Goal: Communication & Community: Answer question/provide support

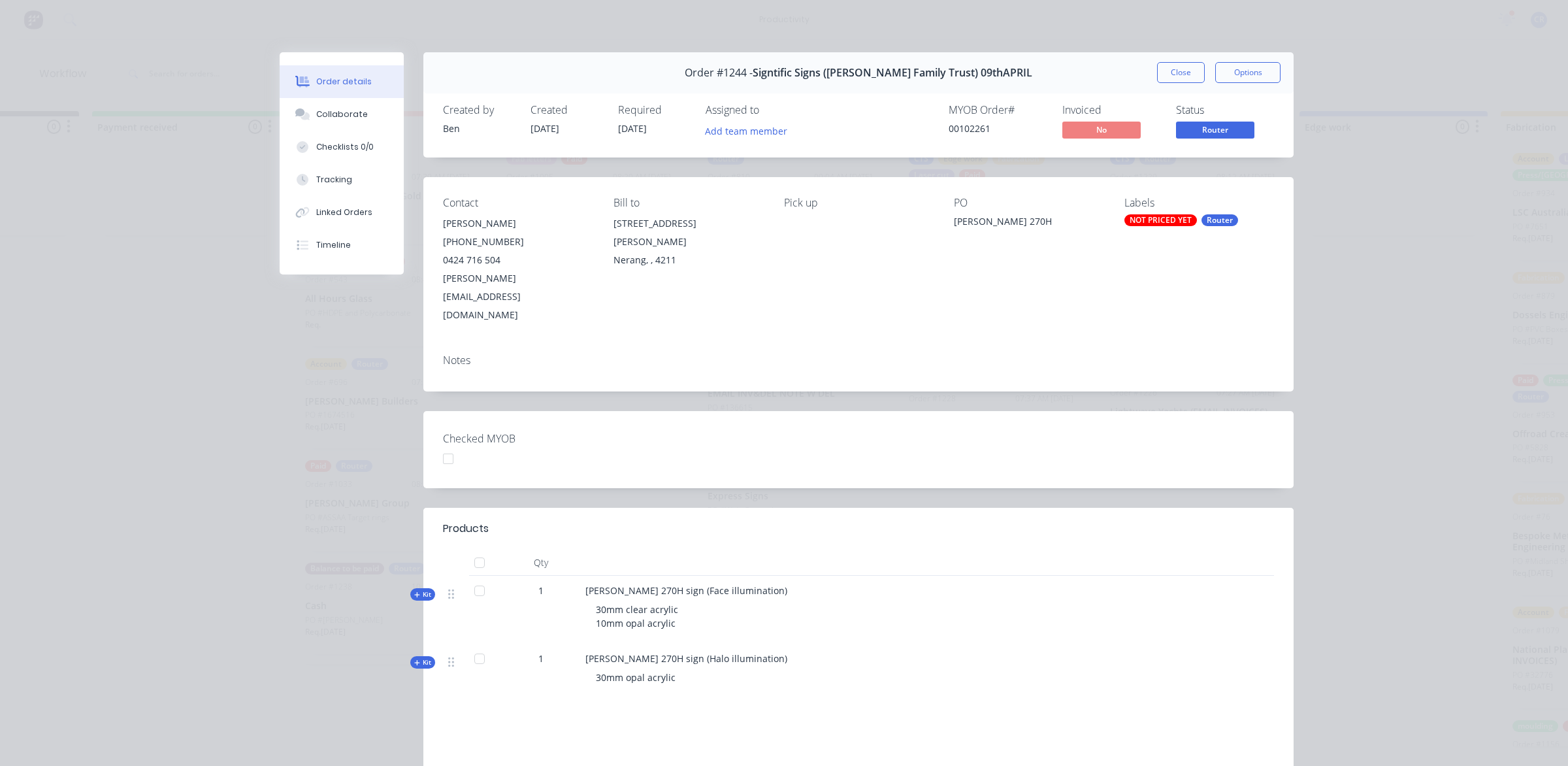
scroll to position [1505, 0]
click at [1174, 66] on button "Close" at bounding box center [1181, 72] width 48 height 21
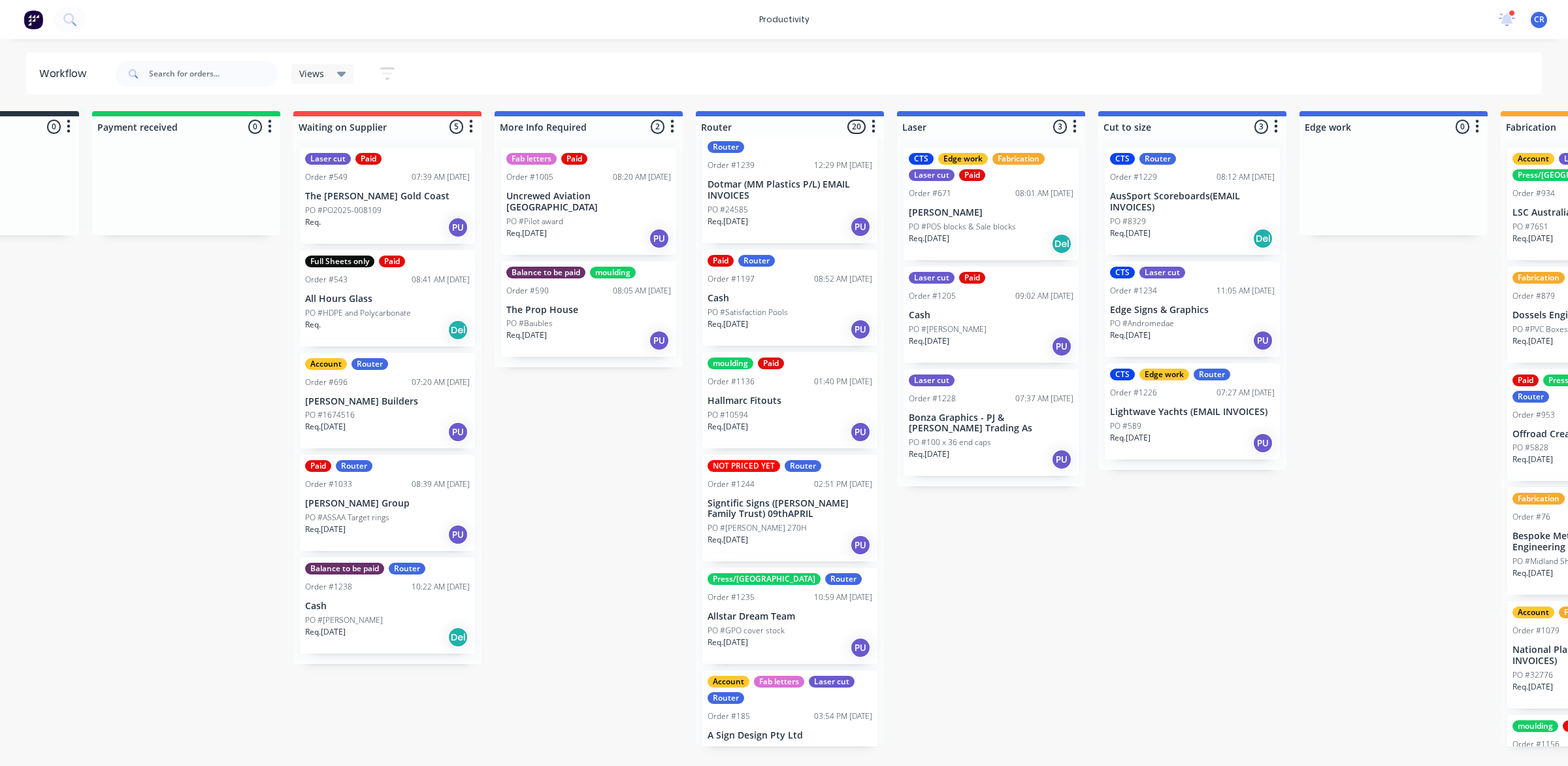
click at [809, 460] on div "Router" at bounding box center [803, 466] width 37 height 12
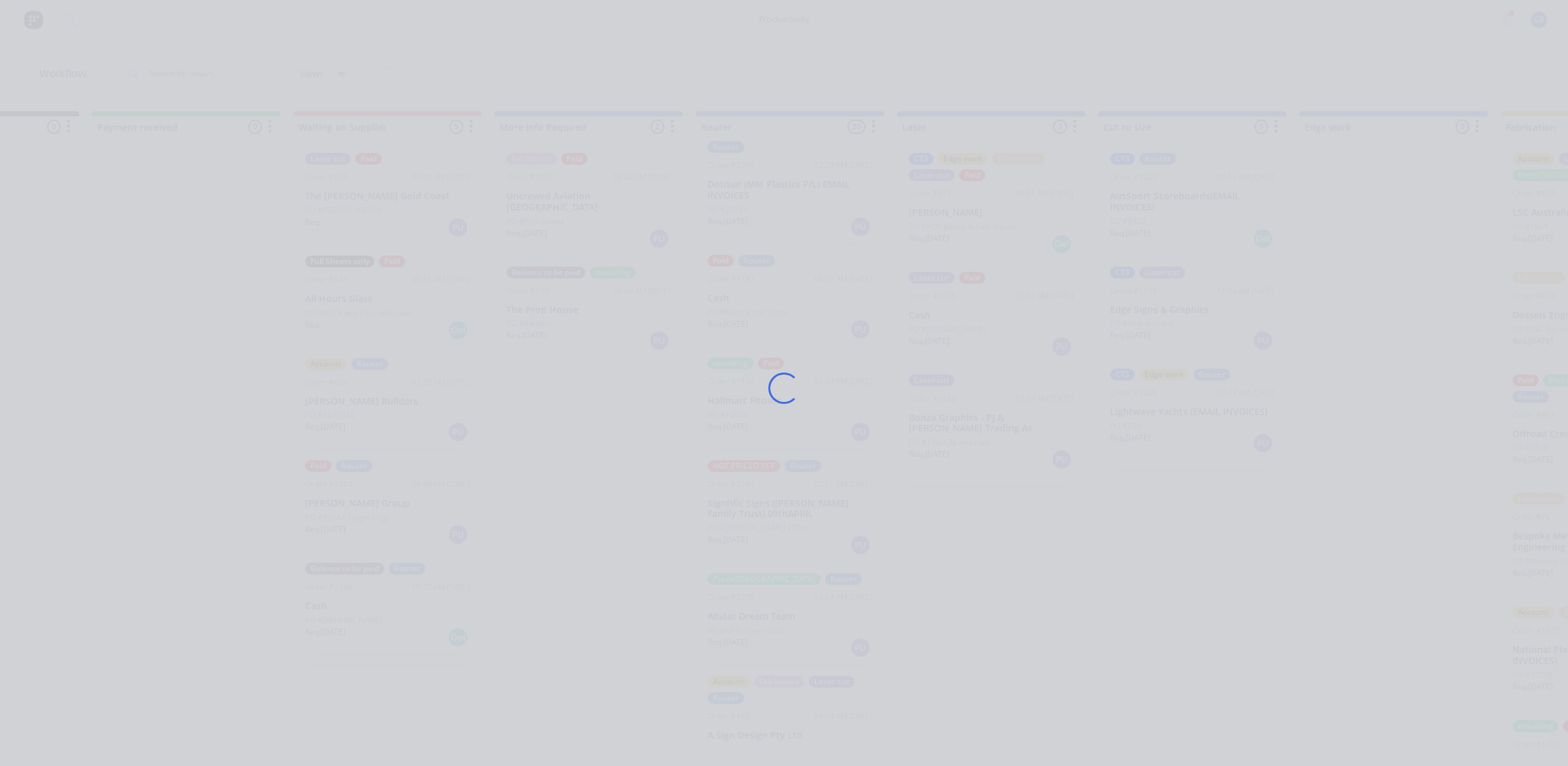
scroll to position [23, 0]
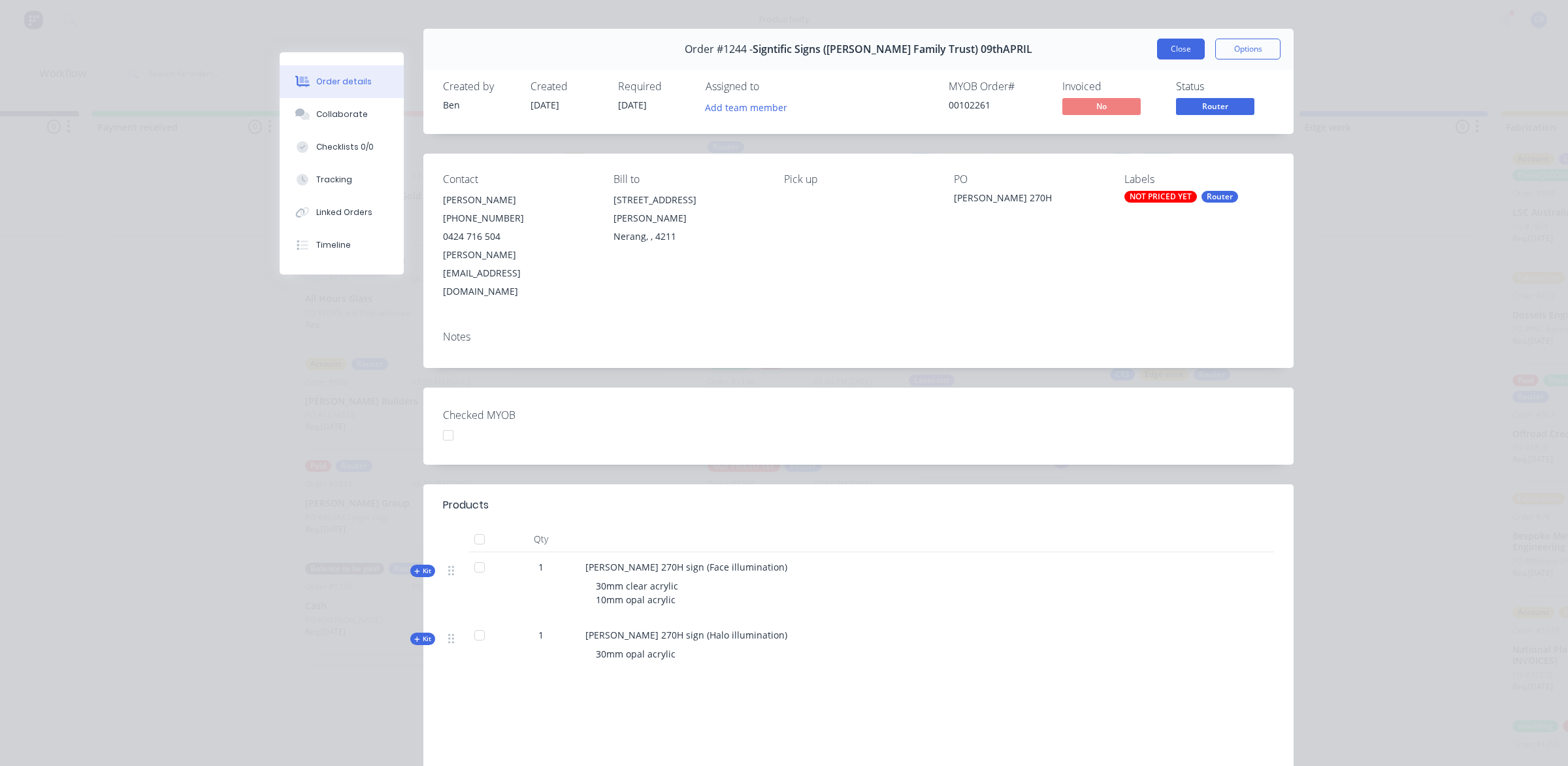
click at [1180, 51] on button "Close" at bounding box center [1181, 49] width 48 height 21
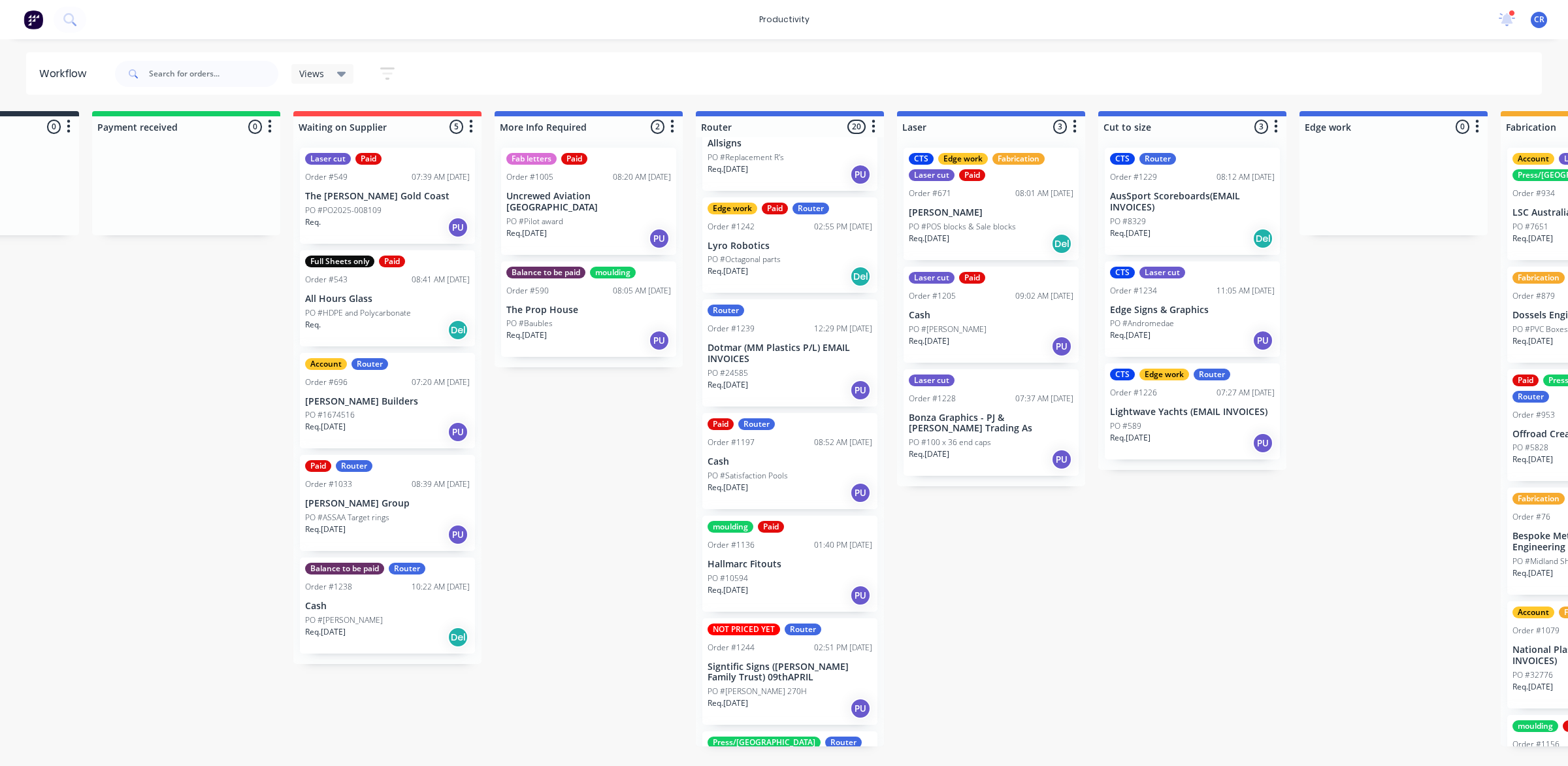
scroll to position [1260, 0]
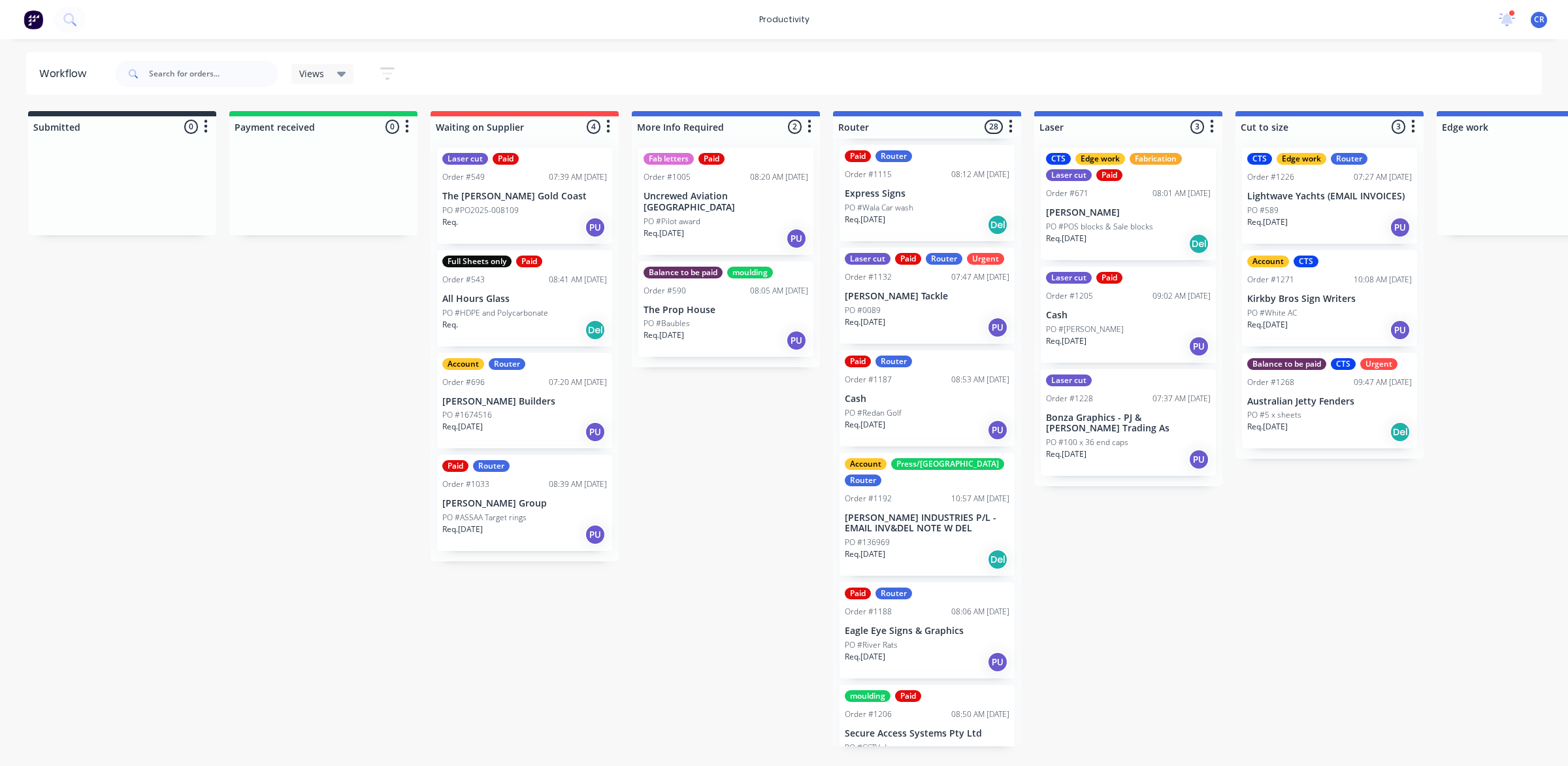
scroll to position [327, 0]
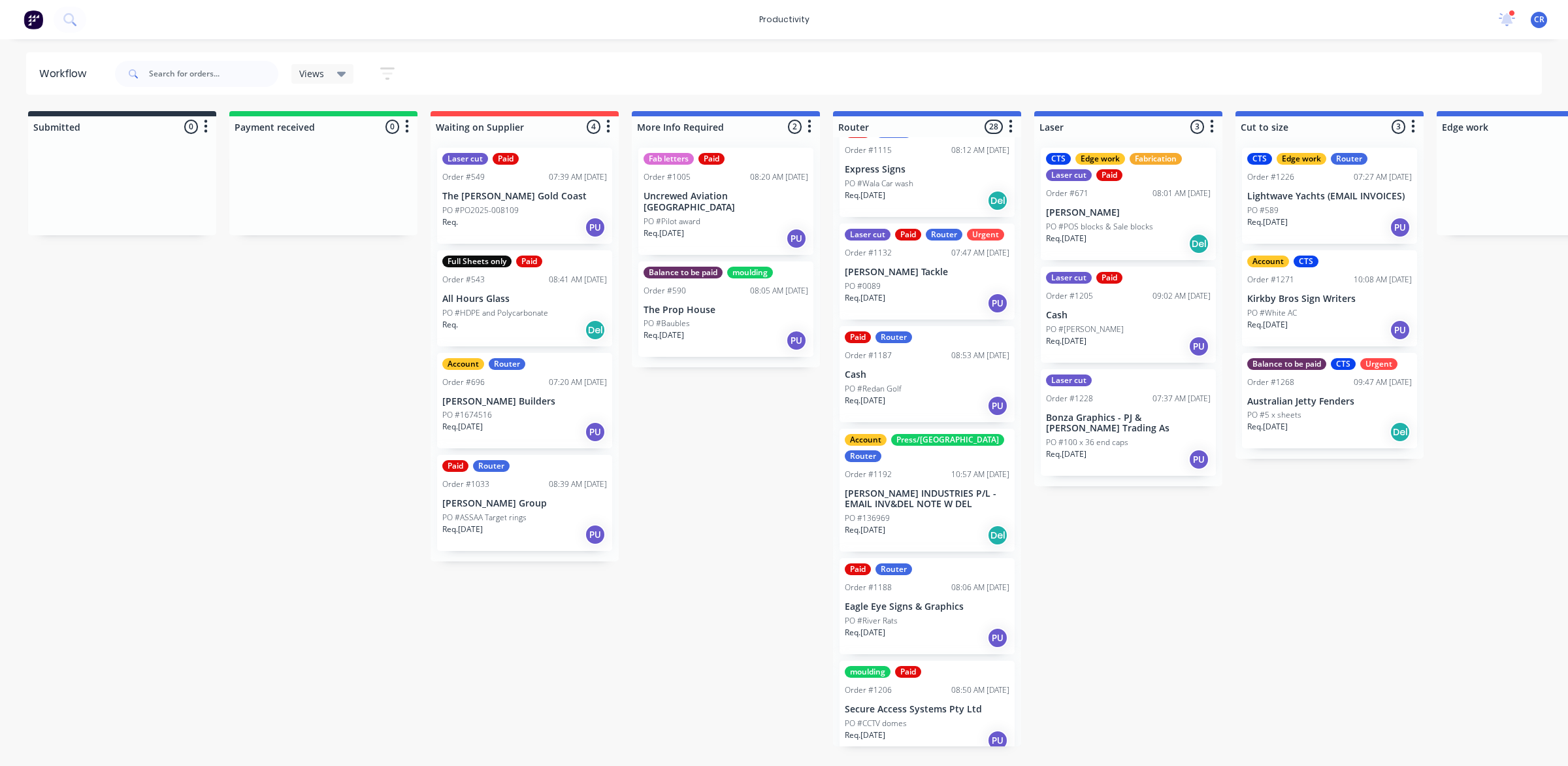
click at [925, 730] on div "Req. 20/08/25 PU" at bounding box center [927, 741] width 165 height 22
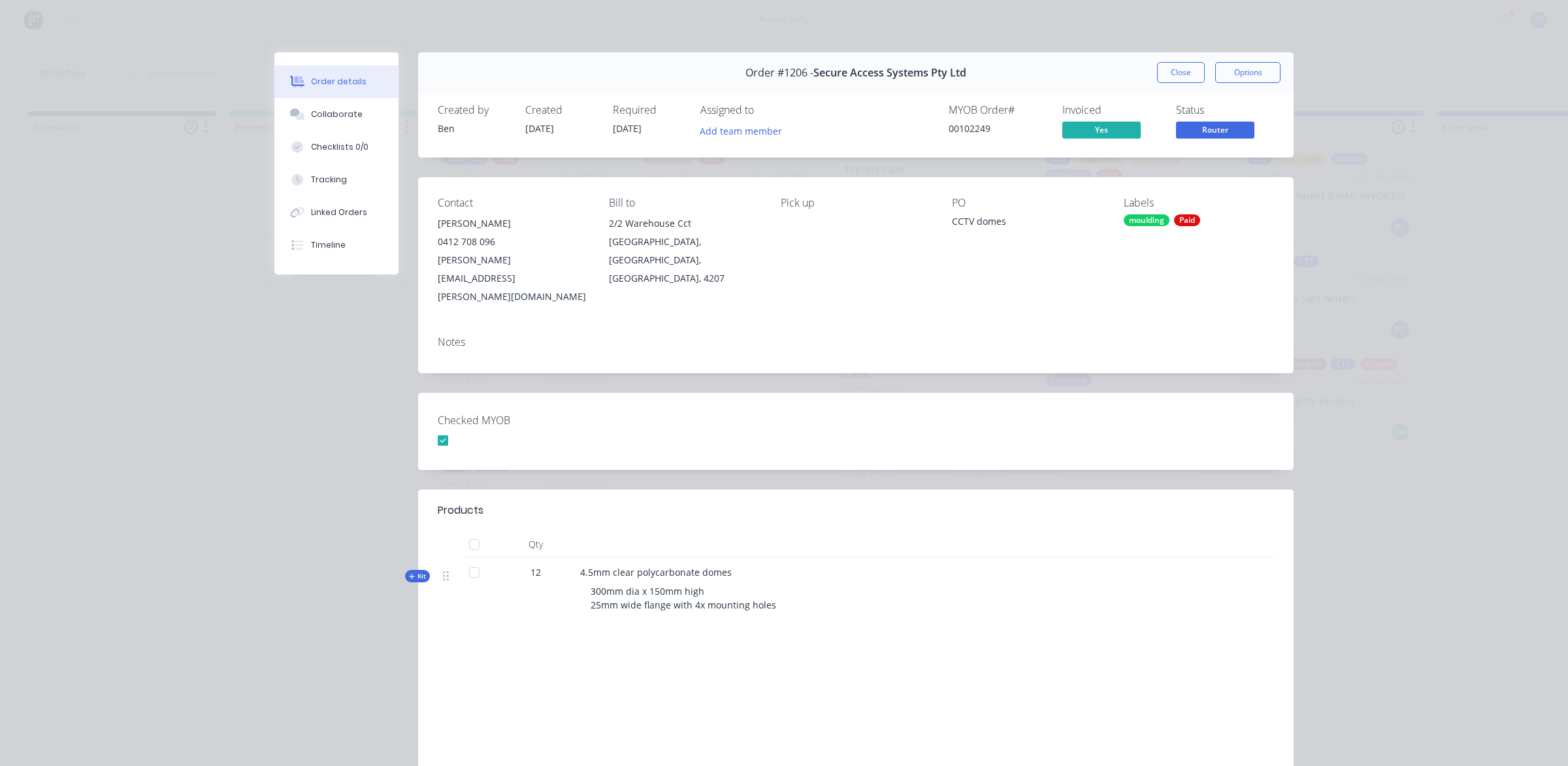
click at [1174, 76] on button "Close" at bounding box center [1181, 72] width 48 height 21
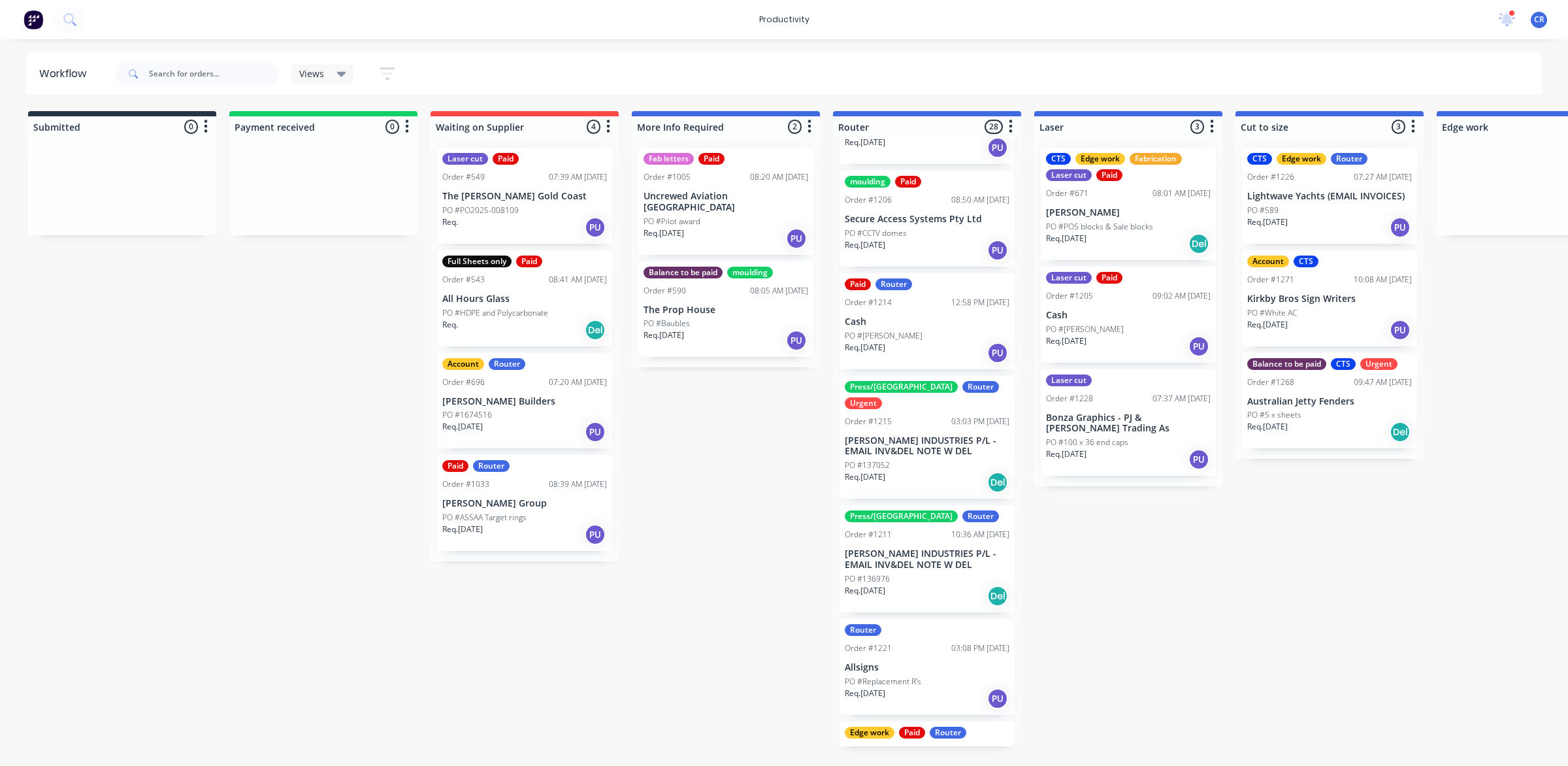
scroll to position [0, 0]
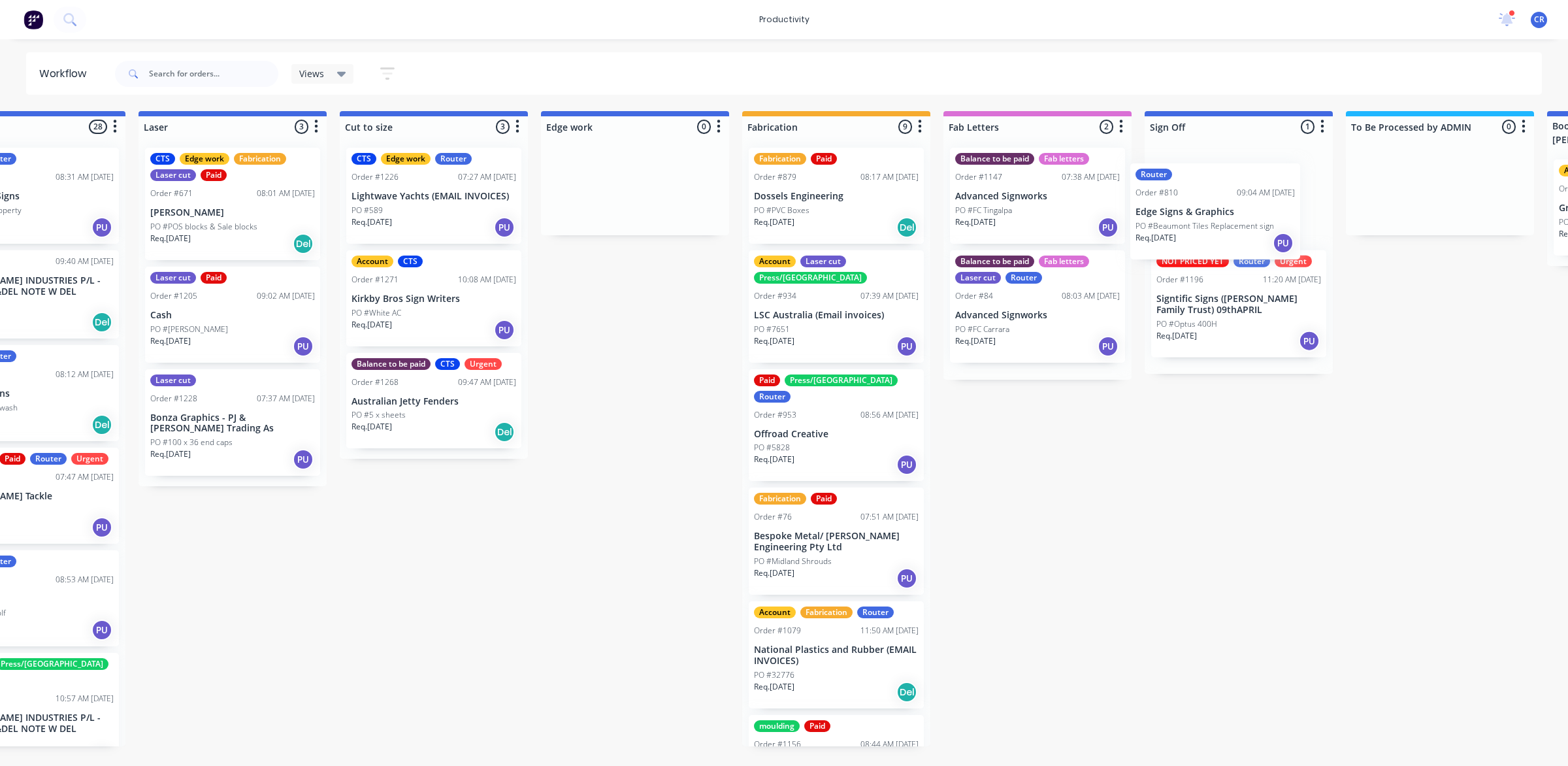
drag, startPoint x: 909, startPoint y: 215, endPoint x: 1204, endPoint y: 232, distance: 295.5
click at [1204, 232] on div "Submitted 0 Sort By Created date Required date Order number Customer name Most …" at bounding box center [658, 428] width 3126 height 635
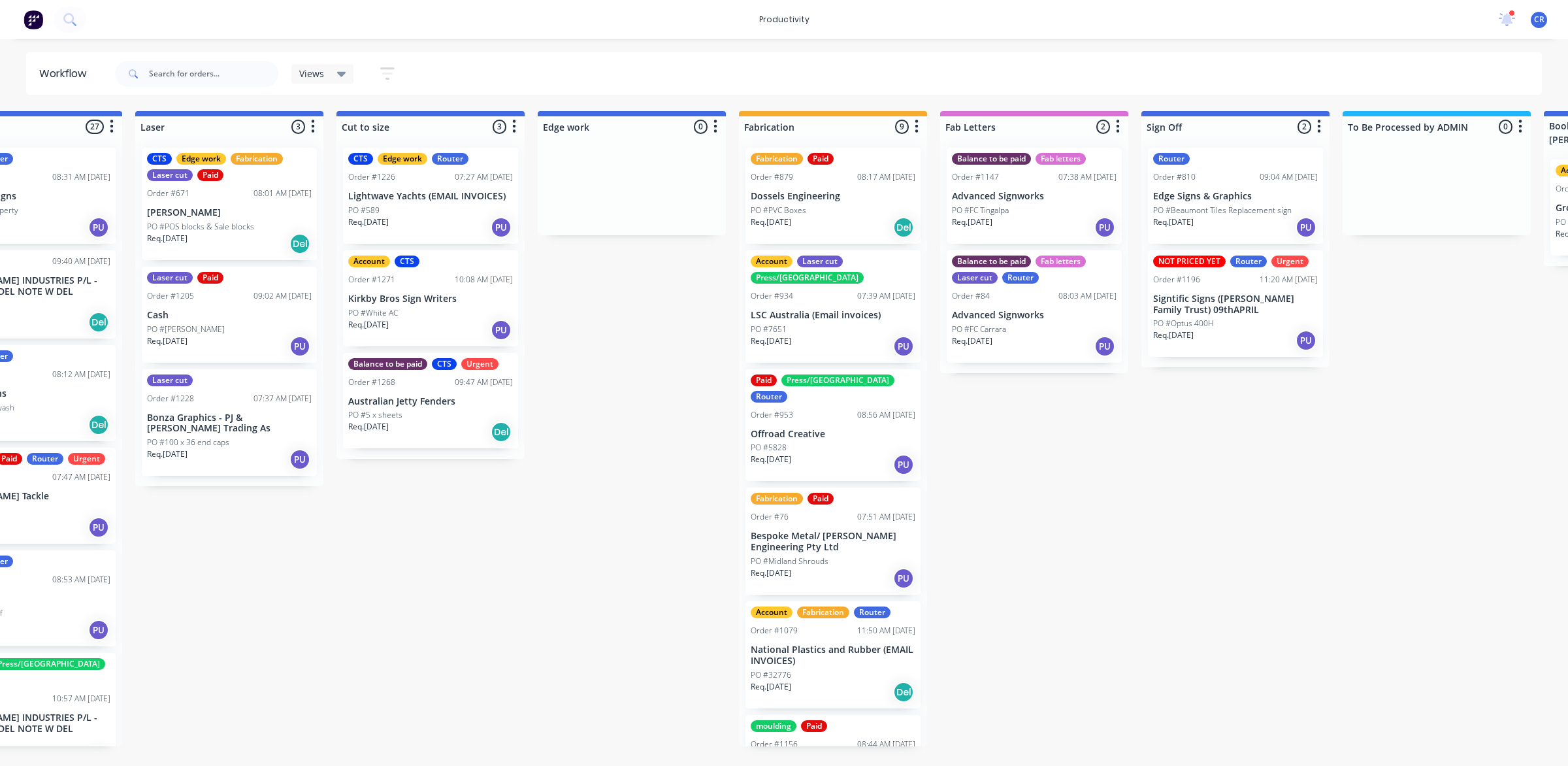
click at [1216, 202] on div "Router Order #810 09:04 AM 21/08/25 Edge Signs & Graphics PO #Beaumont Tiles Re…" at bounding box center [1235, 196] width 175 height 96
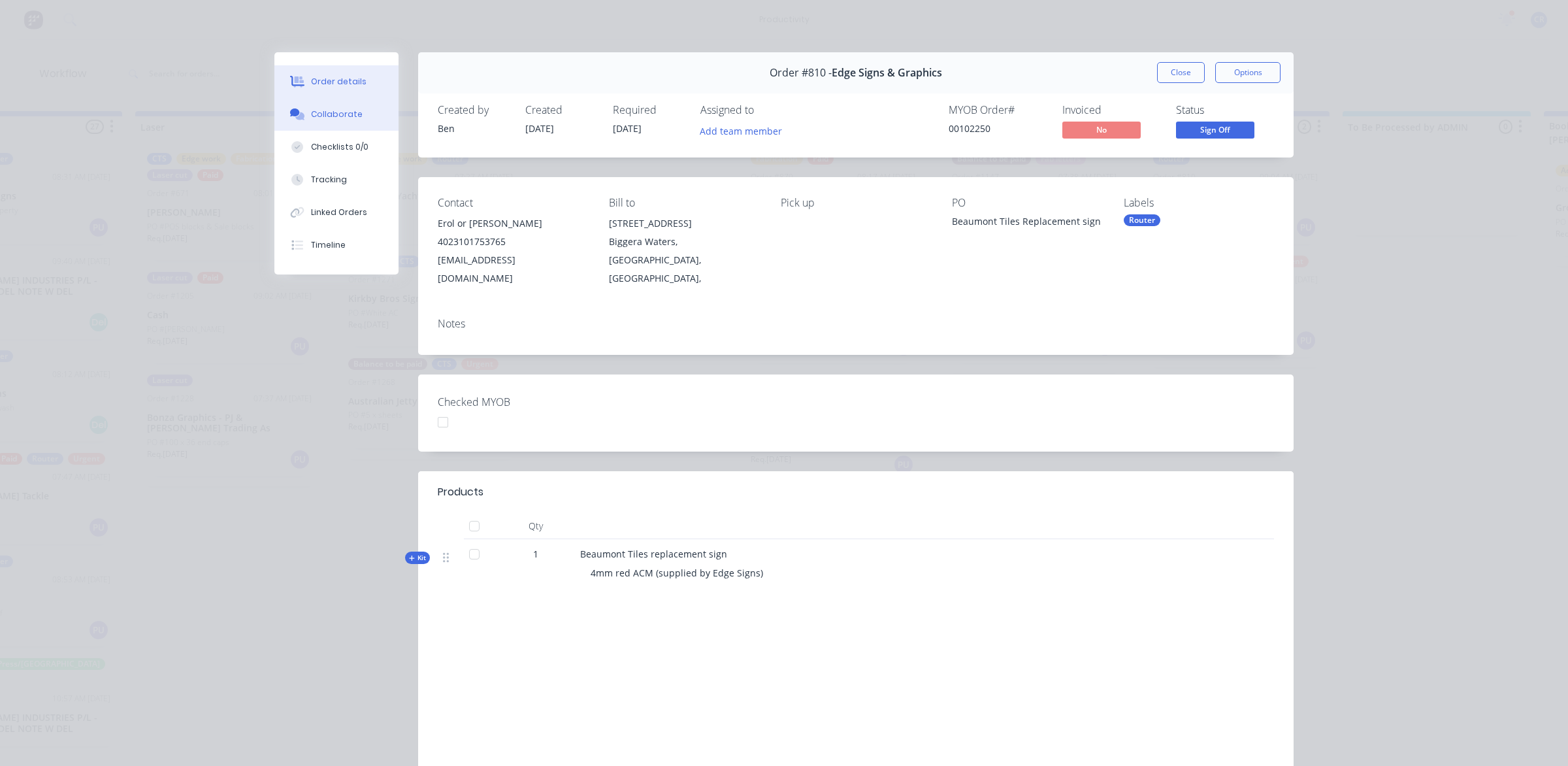
click at [350, 126] on button "Collaborate" at bounding box center [336, 114] width 124 height 33
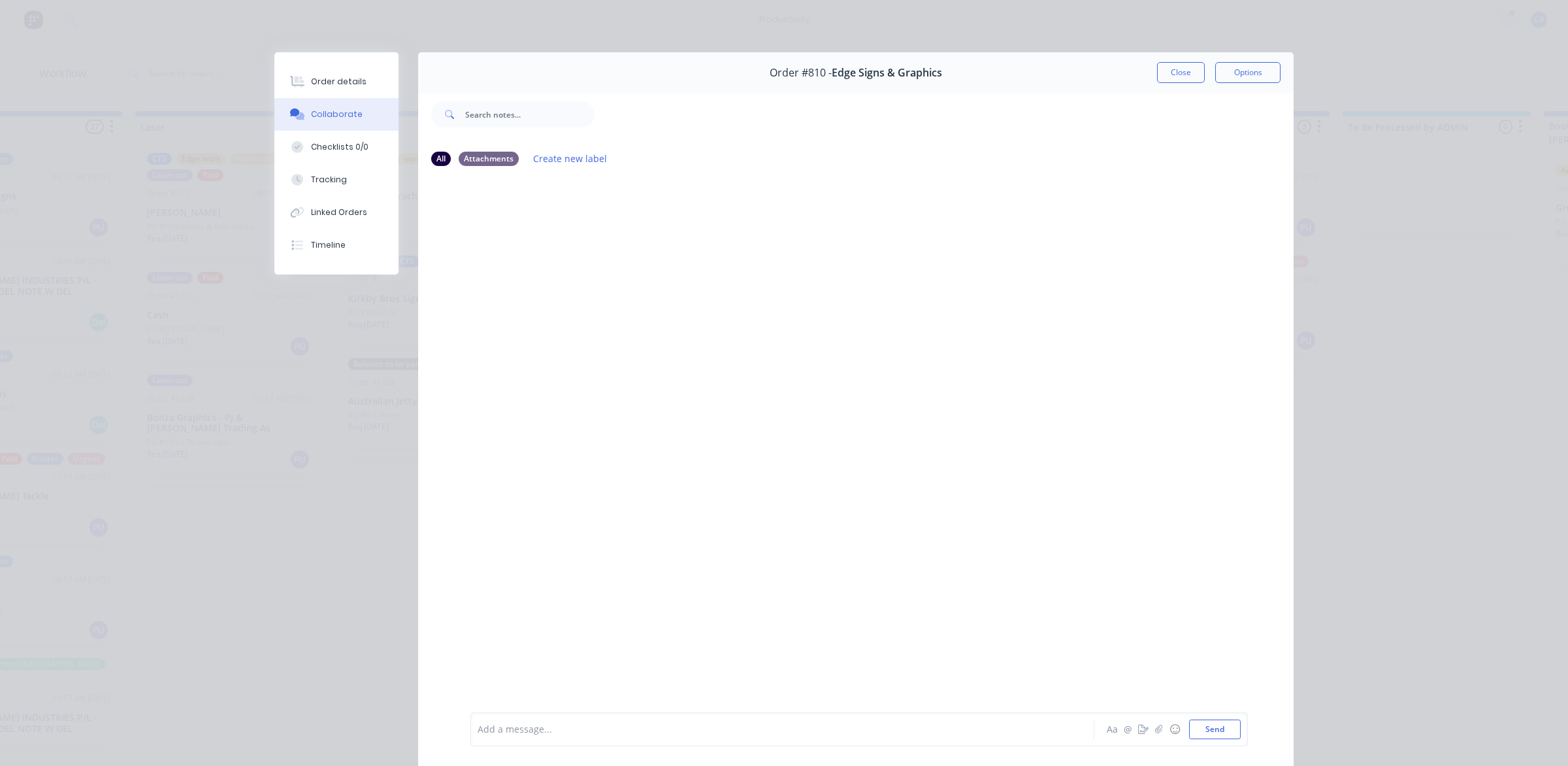
click at [576, 736] on div at bounding box center [764, 730] width 571 height 14
click at [513, 726] on div "@ben" at bounding box center [764, 730] width 571 height 14
click at [567, 730] on div "@Ben" at bounding box center [764, 730] width 571 height 14
click at [1221, 723] on button "Send" at bounding box center [1215, 729] width 52 height 20
click at [1168, 69] on button "Close" at bounding box center [1181, 72] width 48 height 21
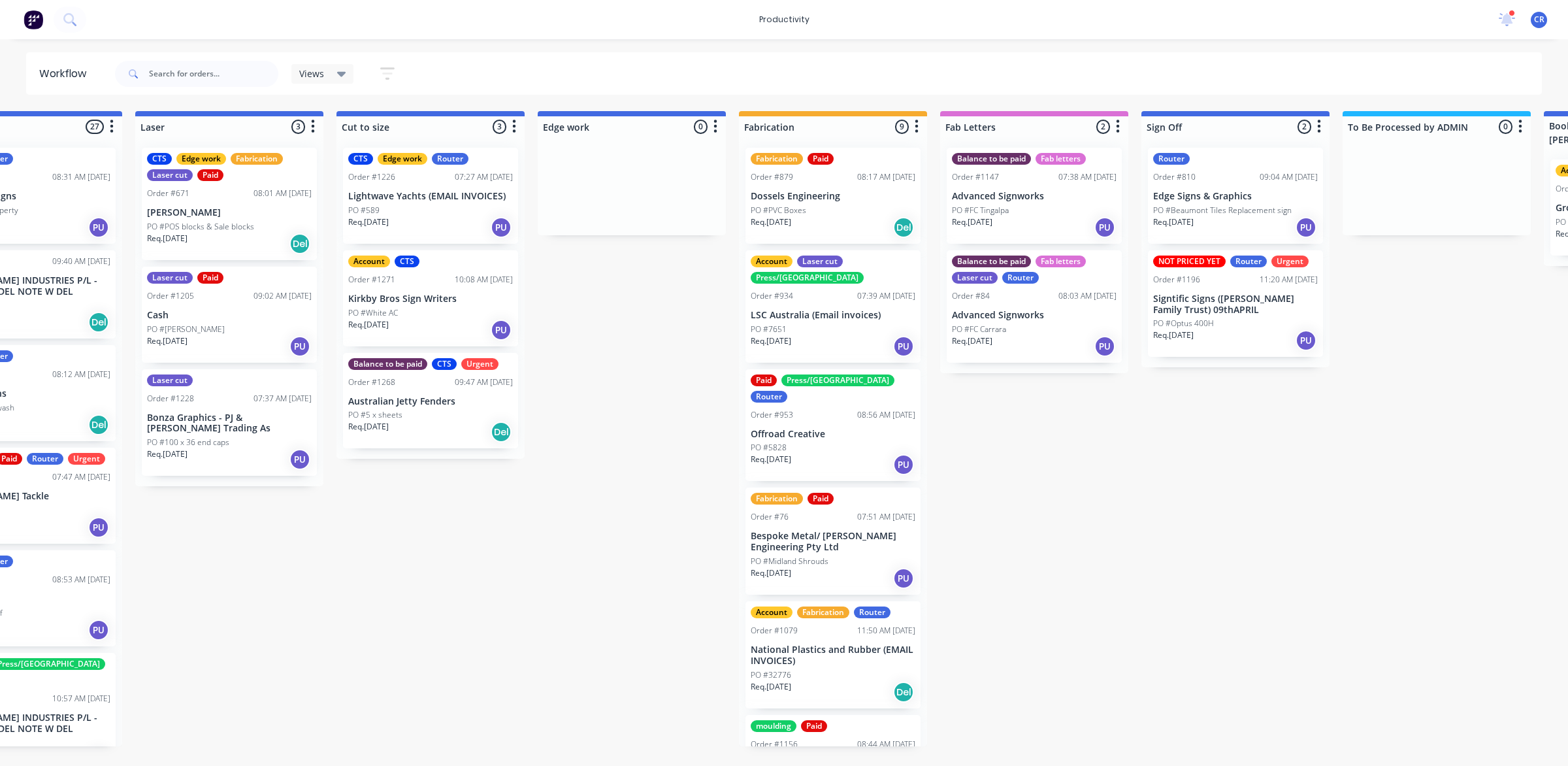
click at [1125, 260] on div "Balance to be paid Fab letters Order #1147 07:38 AM 19/08/25 Advanced Signworks…" at bounding box center [1033, 255] width 188 height 236
click at [1119, 496] on div "Submitted 0 Sort By Created date Required date Order number Customer name Most …" at bounding box center [654, 428] width 3126 height 635
